Goal: Navigation & Orientation: Find specific page/section

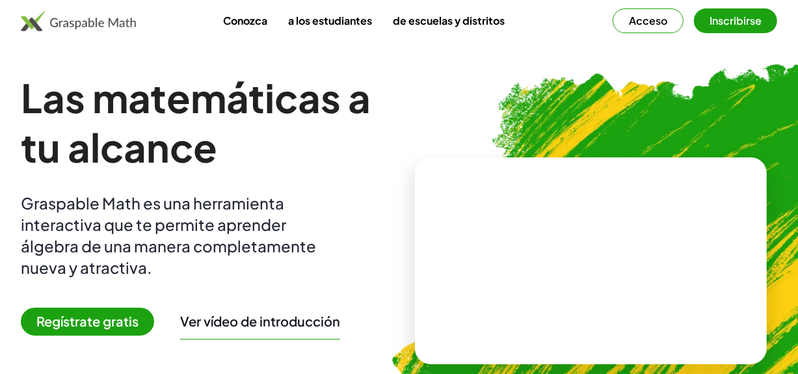
click at [34, 20] on img at bounding box center [78, 20] width 115 height 21
click at [111, 16] on img at bounding box center [78, 20] width 115 height 21
click at [741, 17] on font "Inscribirse" at bounding box center [735, 21] width 52 height 14
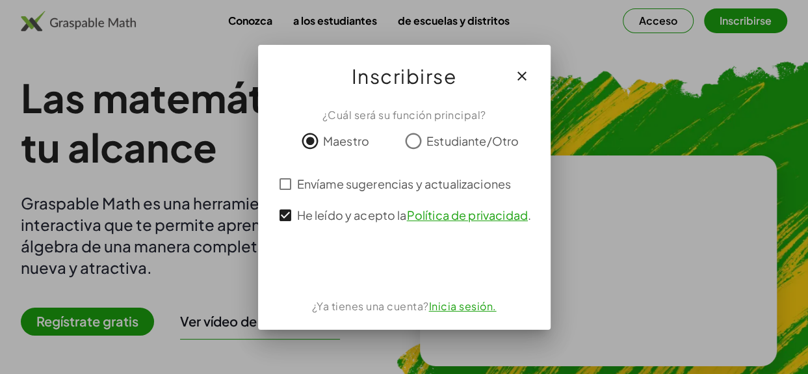
click at [449, 308] on font "Inicia sesión." at bounding box center [463, 306] width 68 height 14
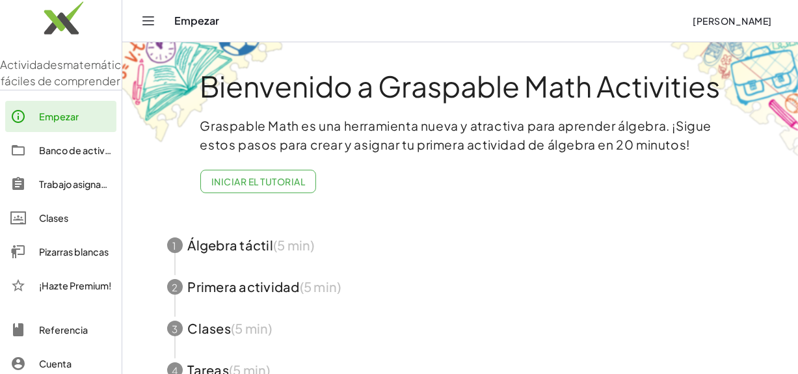
click at [84, 50] on link "Actividades matemáticas fáciles de comprender" at bounding box center [61, 45] width 122 height 90
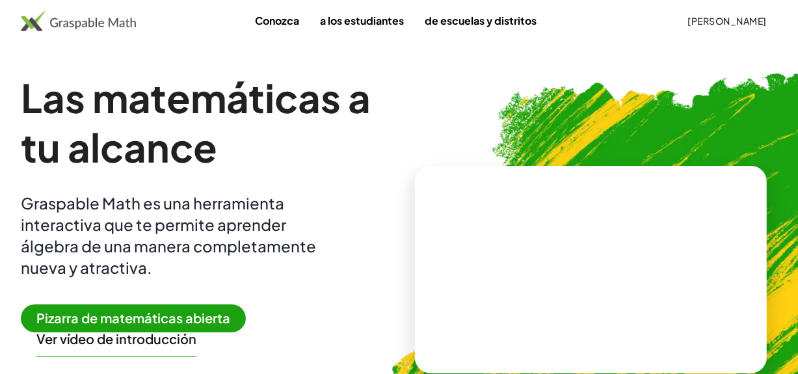
click at [598, 247] on video at bounding box center [590, 270] width 195 height 98
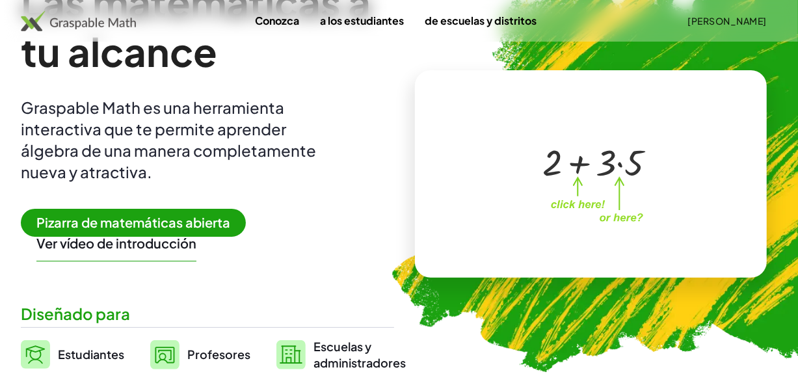
scroll to position [195, 0]
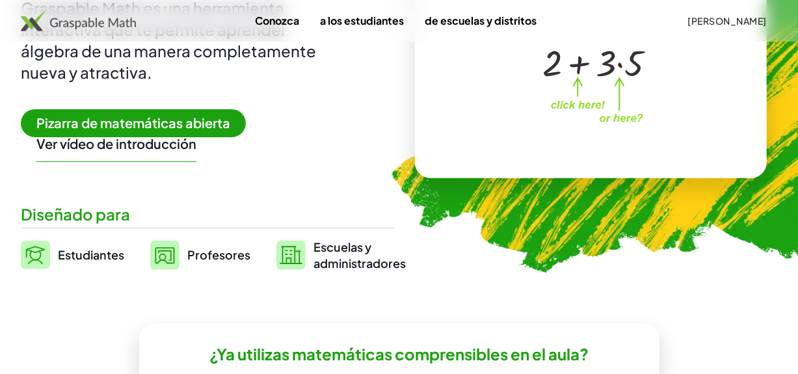
click at [222, 257] on font "Profesores" at bounding box center [218, 254] width 63 height 15
